Goal: Find specific page/section: Find specific page/section

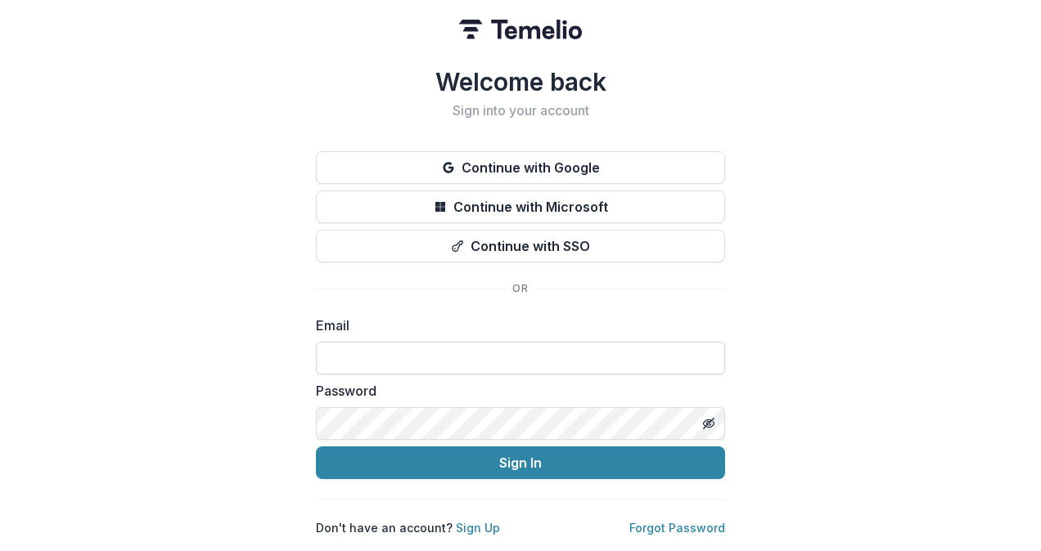
click at [453, 347] on input at bounding box center [520, 358] width 409 height 33
click at [445, 352] on input at bounding box center [520, 358] width 409 height 33
type input "**********"
click at [316, 447] on button "Sign In" at bounding box center [520, 463] width 409 height 33
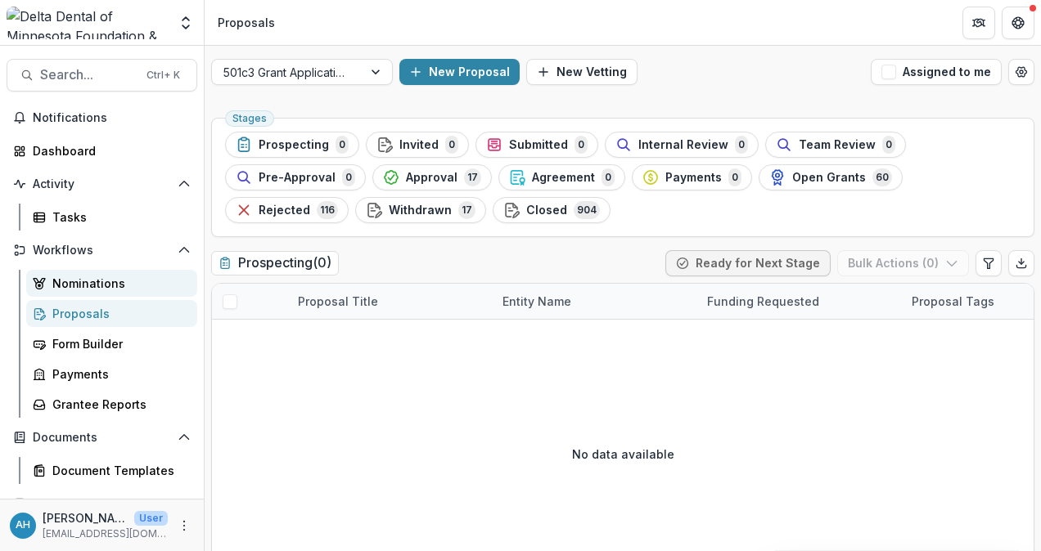
click at [101, 286] on div "Nominations" at bounding box center [118, 283] width 132 height 17
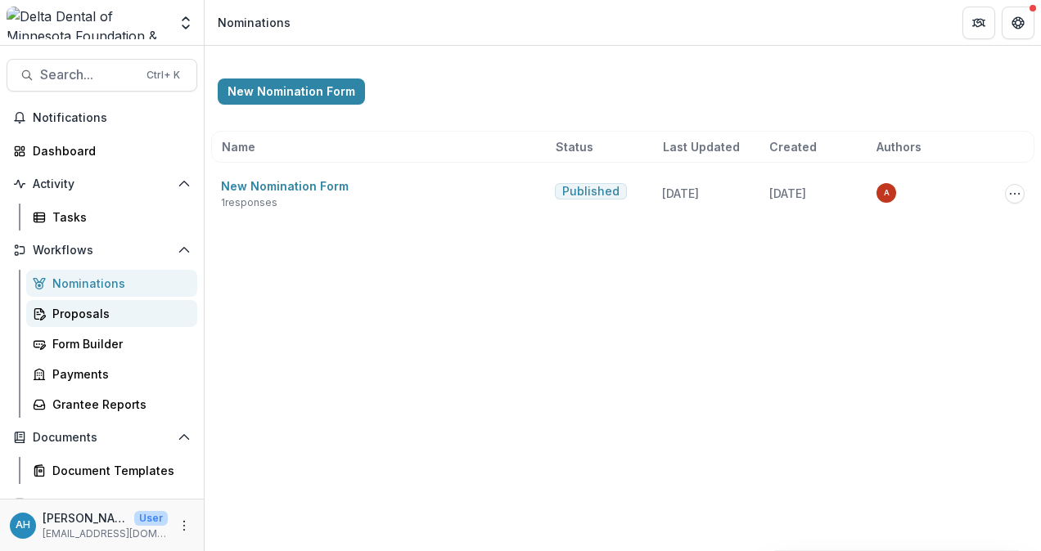
click at [85, 317] on div "Proposals" at bounding box center [118, 313] width 132 height 17
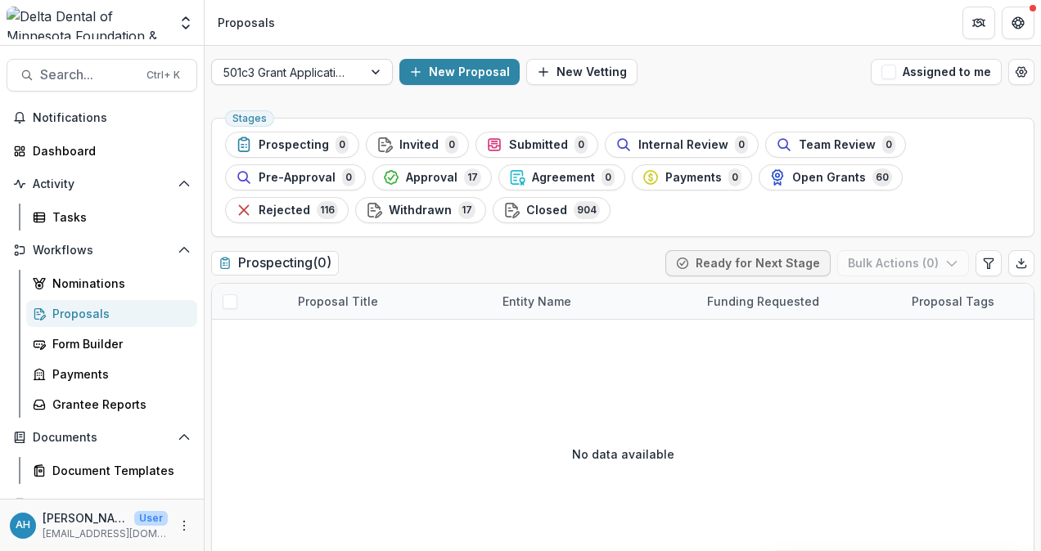
click at [313, 65] on div at bounding box center [287, 72] width 128 height 20
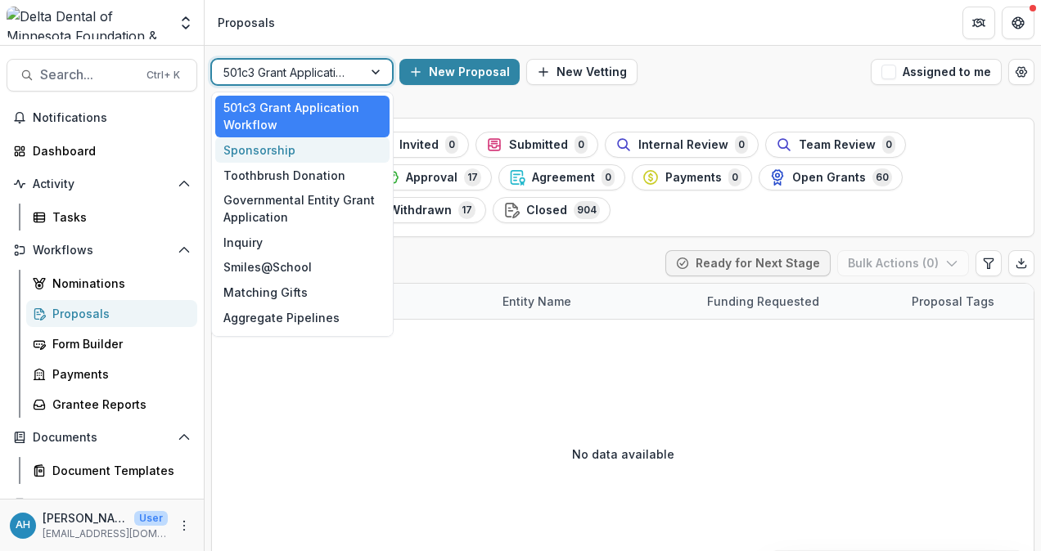
click at [274, 151] on div "Sponsorship" at bounding box center [302, 149] width 174 height 25
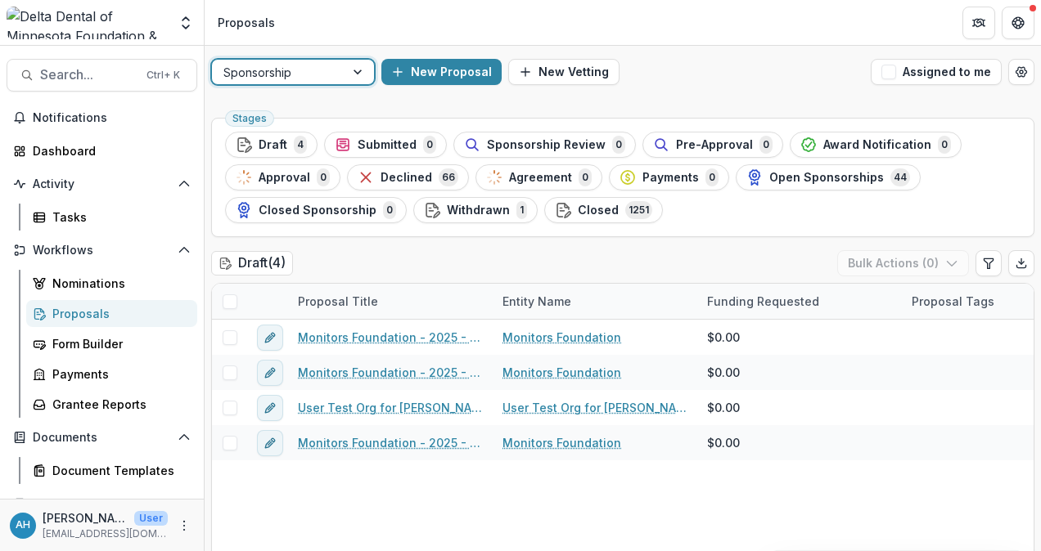
click at [313, 72] on div at bounding box center [278, 72] width 110 height 20
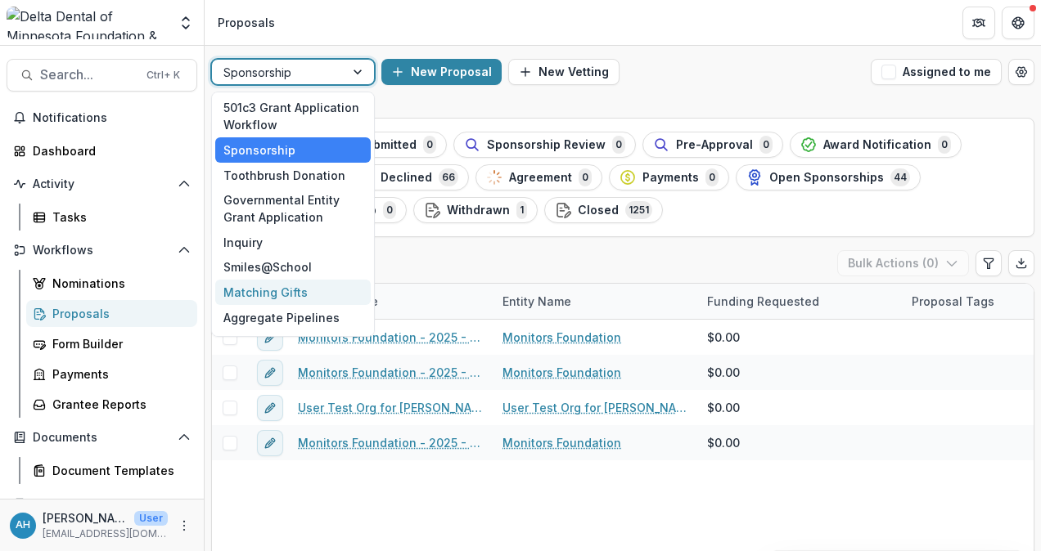
click at [276, 286] on div "Matching Gifts" at bounding box center [292, 292] width 155 height 25
